Goal: Browse casually

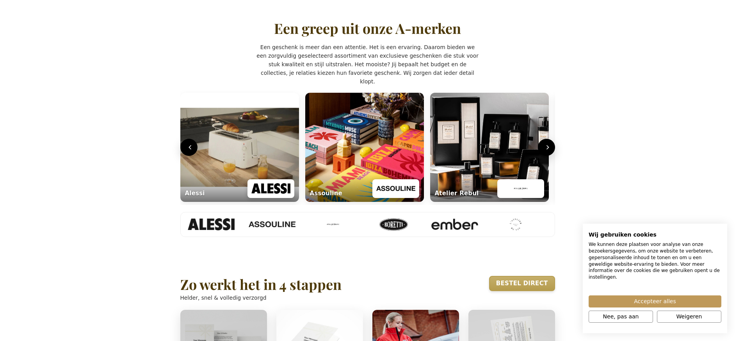
scroll to position [305, 0]
click at [269, 165] on img "Lifestyle carrousel" at bounding box center [239, 146] width 119 height 109
click at [273, 173] on img "Lifestyle carrousel" at bounding box center [239, 146] width 119 height 109
click at [265, 196] on img "Lifestyle carrousel" at bounding box center [270, 188] width 39 height 14
click at [550, 152] on icon "Volgende" at bounding box center [548, 148] width 8 height 8
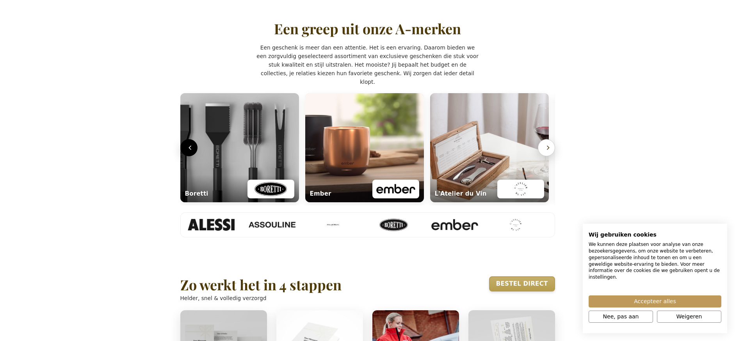
click at [550, 152] on icon "Volgende" at bounding box center [548, 148] width 8 height 8
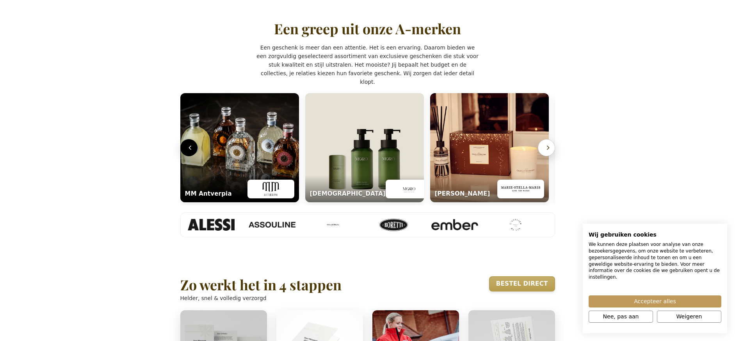
click at [550, 152] on icon "Volgende" at bounding box center [548, 148] width 8 height 8
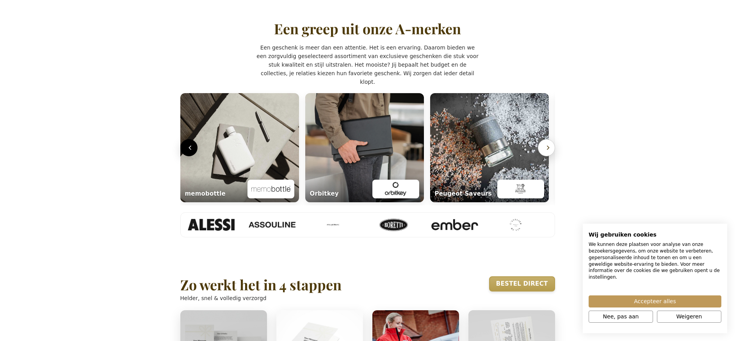
click at [550, 152] on icon "Volgende" at bounding box center [548, 148] width 8 height 8
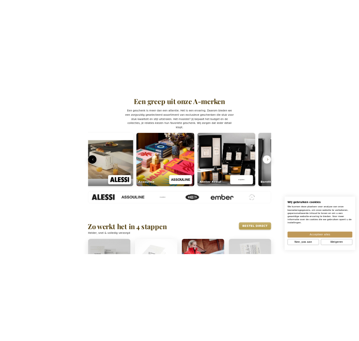
scroll to position [0, 3]
